Goal: Task Accomplishment & Management: Use online tool/utility

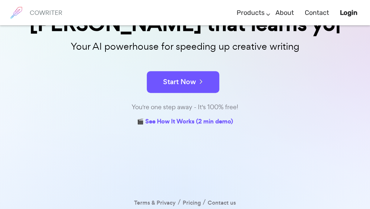
scroll to position [93, 0]
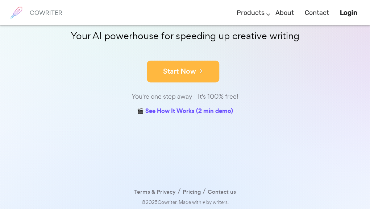
click at [175, 78] on button "Start Now" at bounding box center [183, 72] width 73 height 22
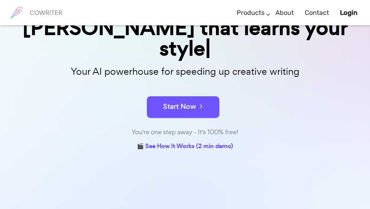
scroll to position [99, 0]
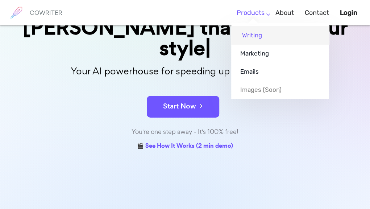
click at [251, 33] on link "Writing" at bounding box center [280, 35] width 98 height 18
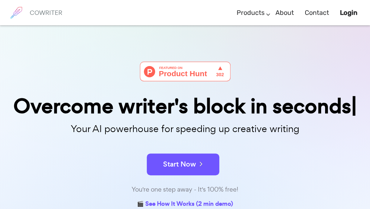
scroll to position [93, 0]
